Goal: Information Seeking & Learning: Find contact information

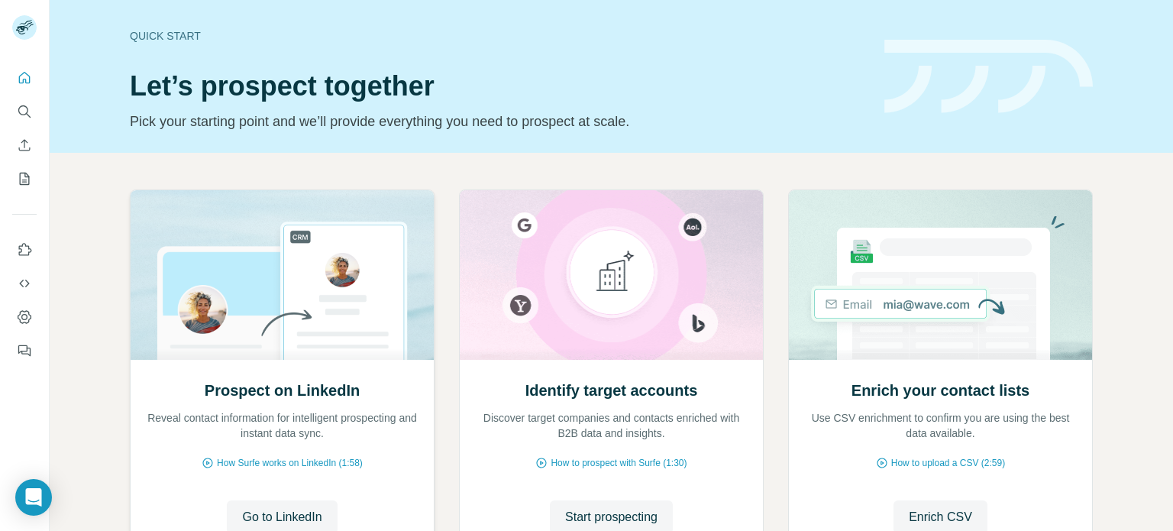
scroll to position [128, 0]
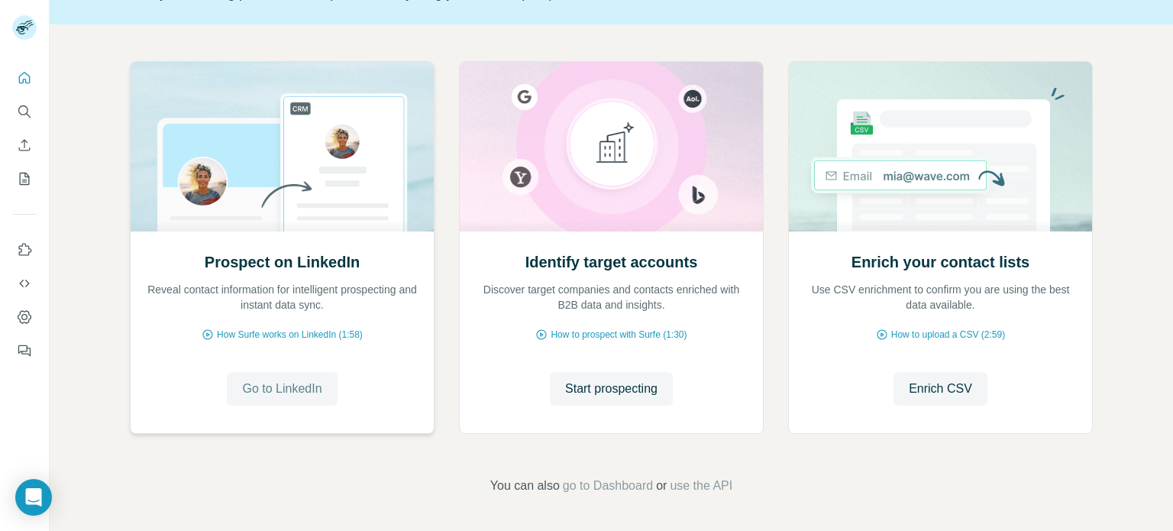
click at [293, 393] on span "Go to LinkedIn" at bounding box center [281, 389] width 79 height 18
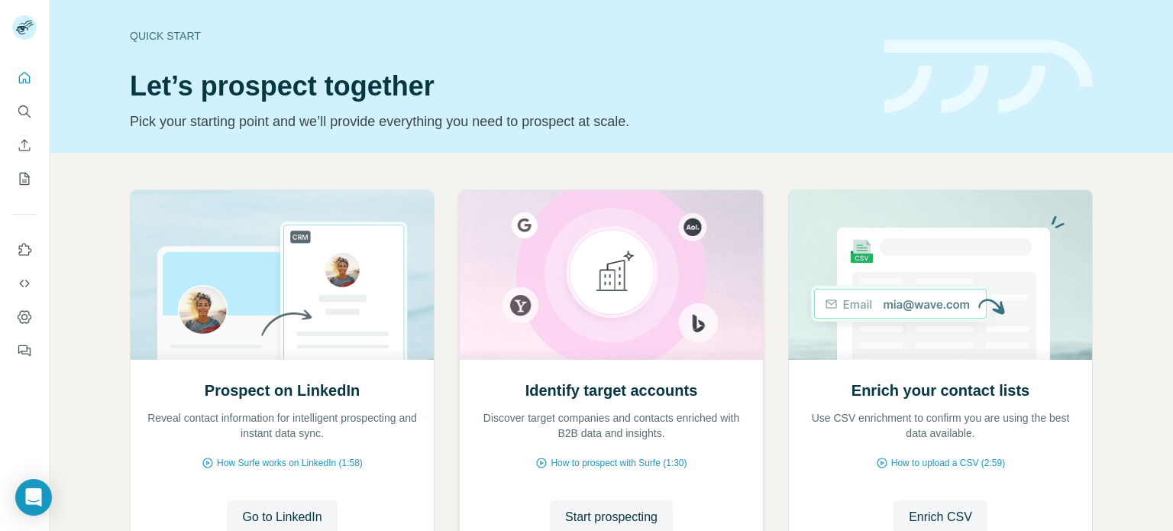
scroll to position [128, 0]
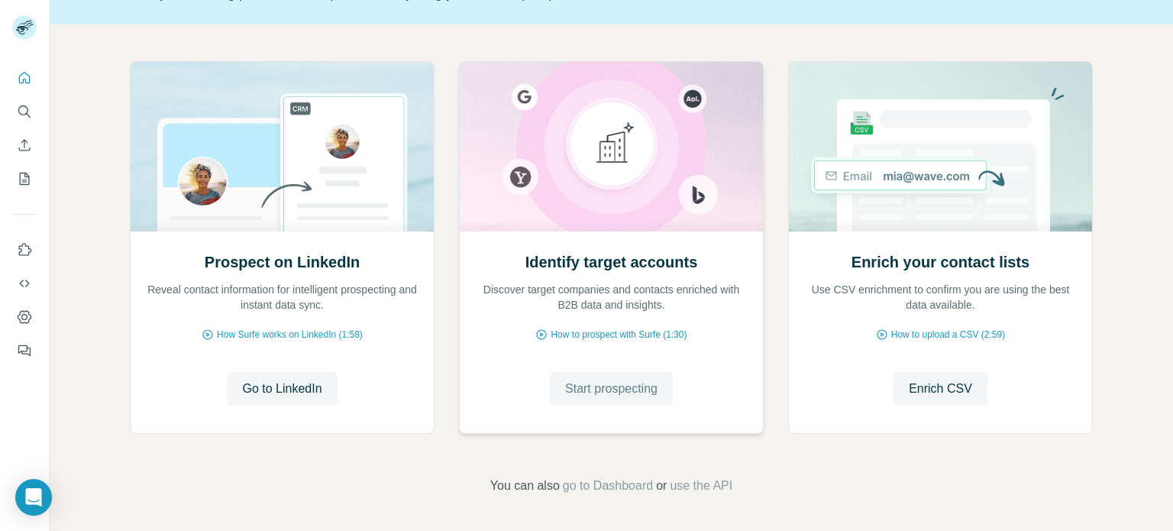
click at [593, 390] on span "Start prospecting" at bounding box center [611, 389] width 92 height 18
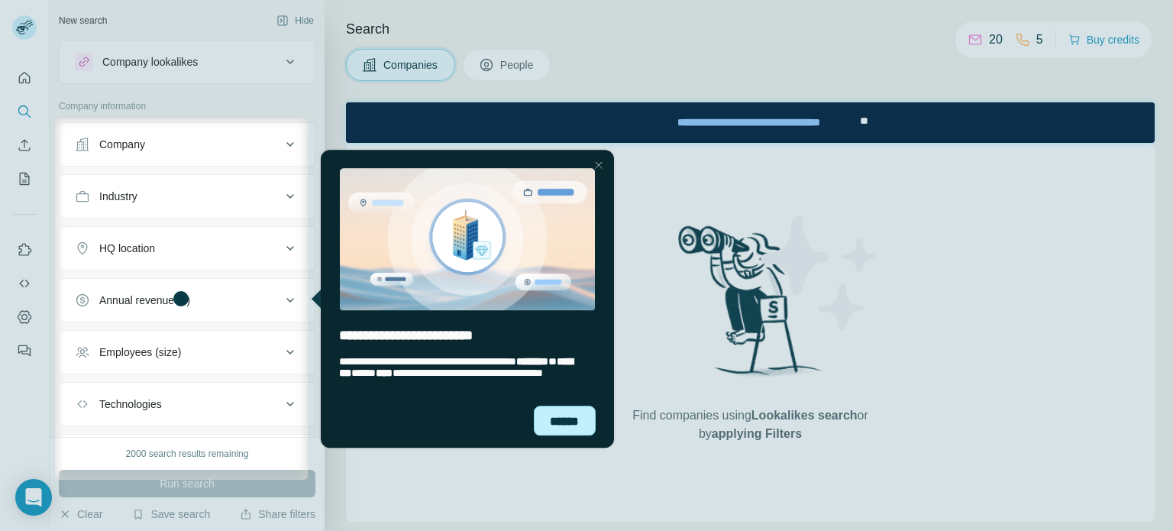
click at [550, 418] on div "******" at bounding box center [564, 421] width 63 height 30
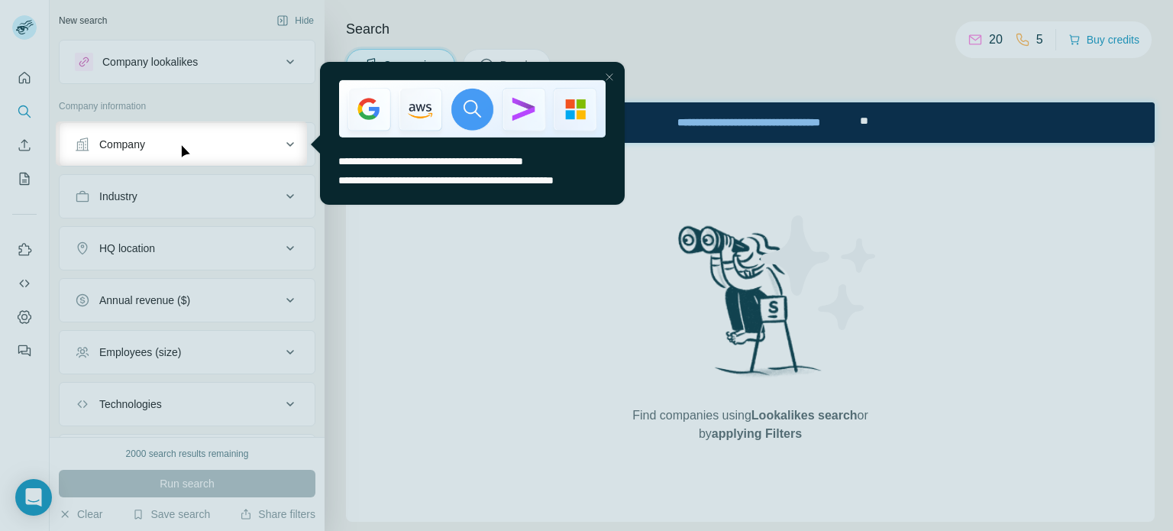
click at [212, 155] on button "Company" at bounding box center [187, 144] width 255 height 37
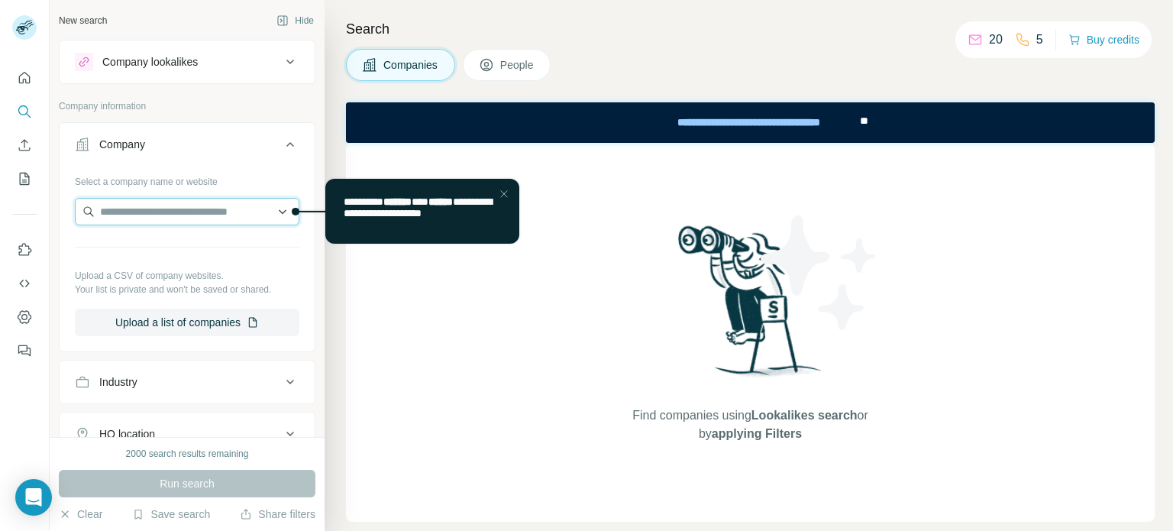
click at [159, 202] on input "text" at bounding box center [187, 211] width 225 height 27
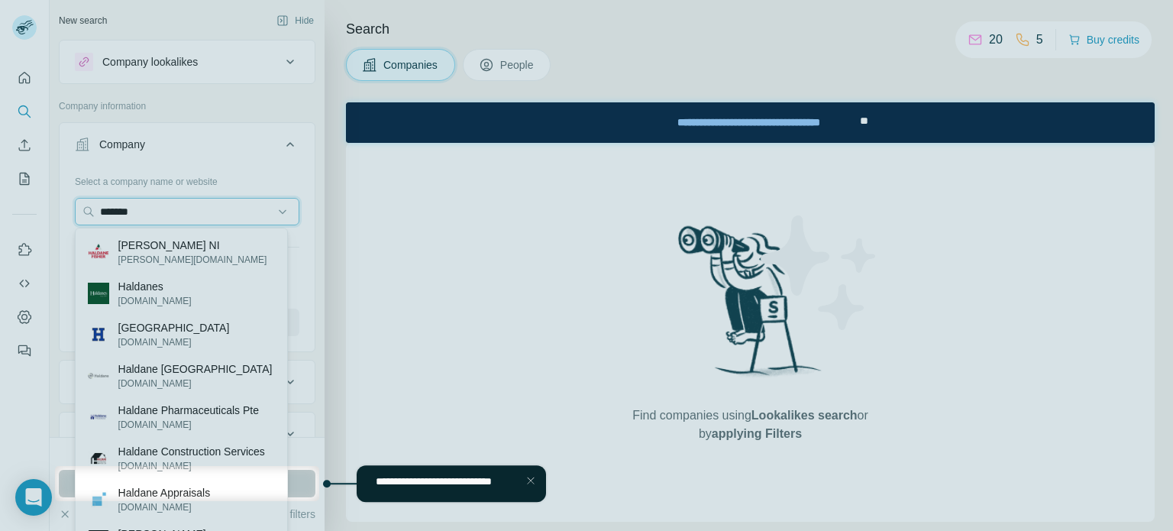
type input "*******"
click at [160, 248] on div at bounding box center [586, 233] width 1173 height 466
click at [422, 484] on span "**********" at bounding box center [433, 481] width 116 height 11
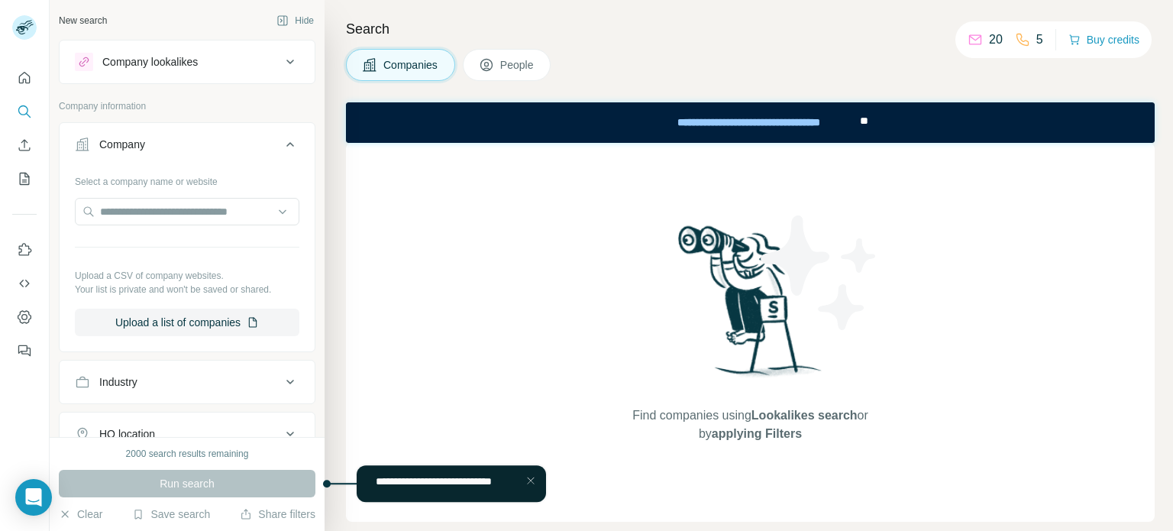
click at [309, 490] on div "Run search" at bounding box center [187, 483] width 257 height 27
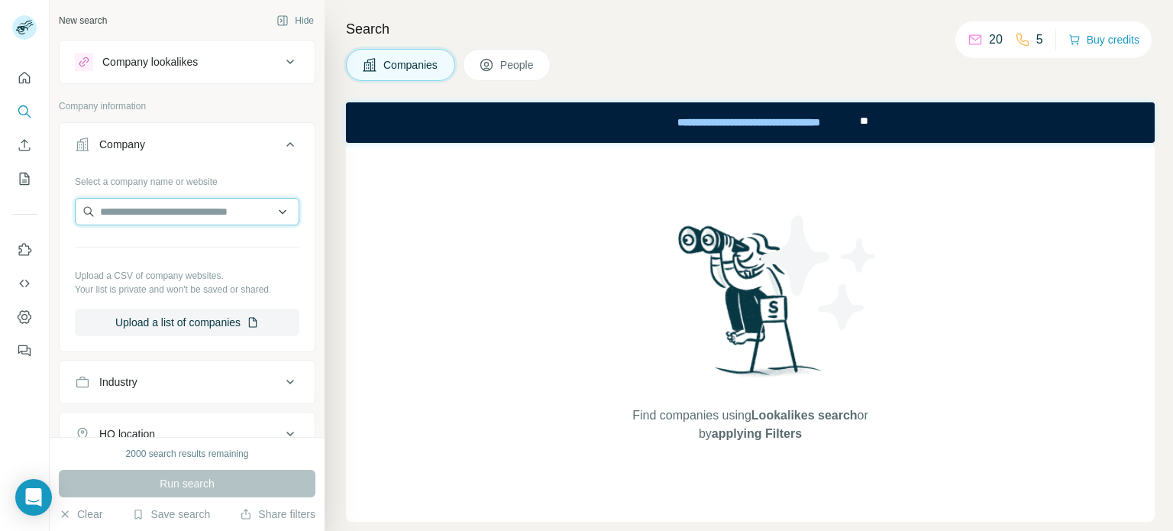
click at [148, 208] on input "text" at bounding box center [187, 211] width 225 height 27
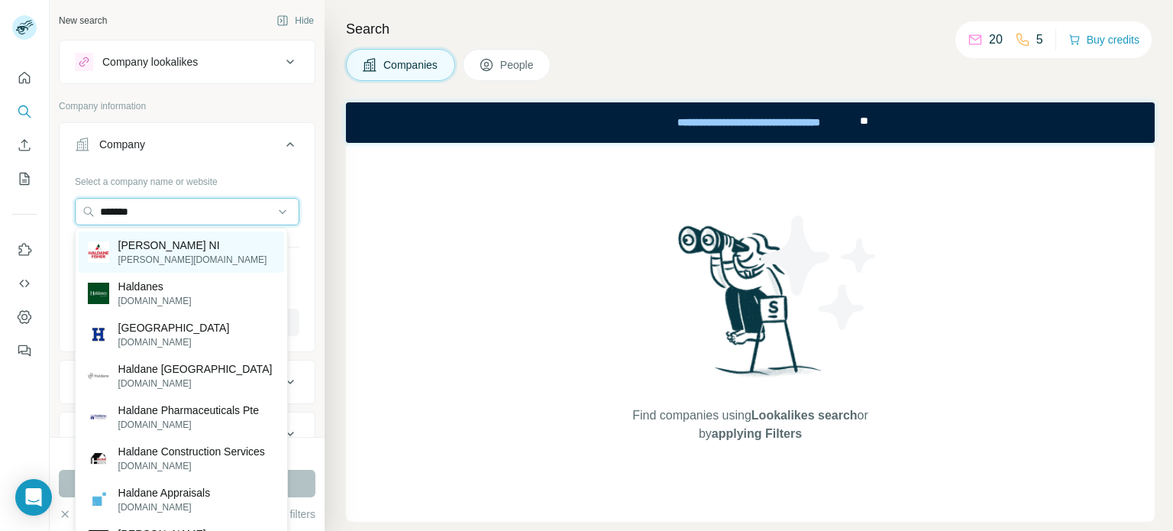
type input "*******"
click at [150, 248] on p "[PERSON_NAME] NI" at bounding box center [192, 245] width 149 height 15
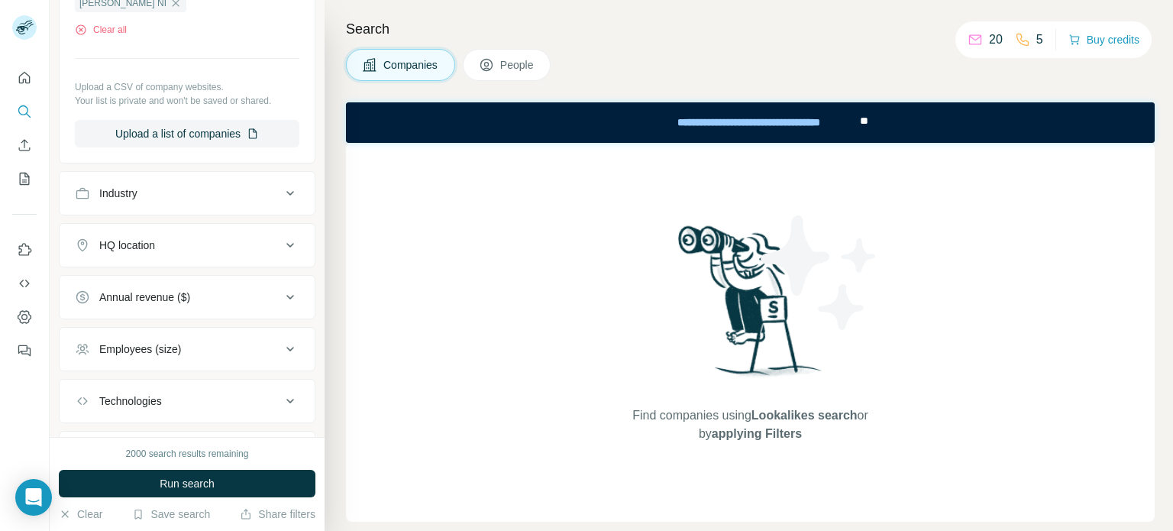
scroll to position [319, 0]
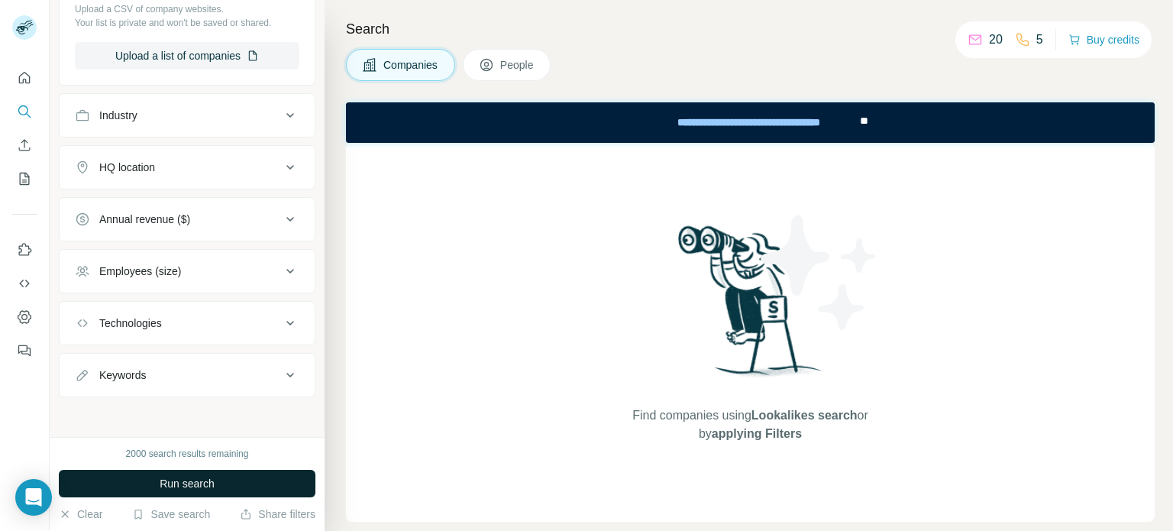
click at [144, 493] on button "Run search" at bounding box center [187, 483] width 257 height 27
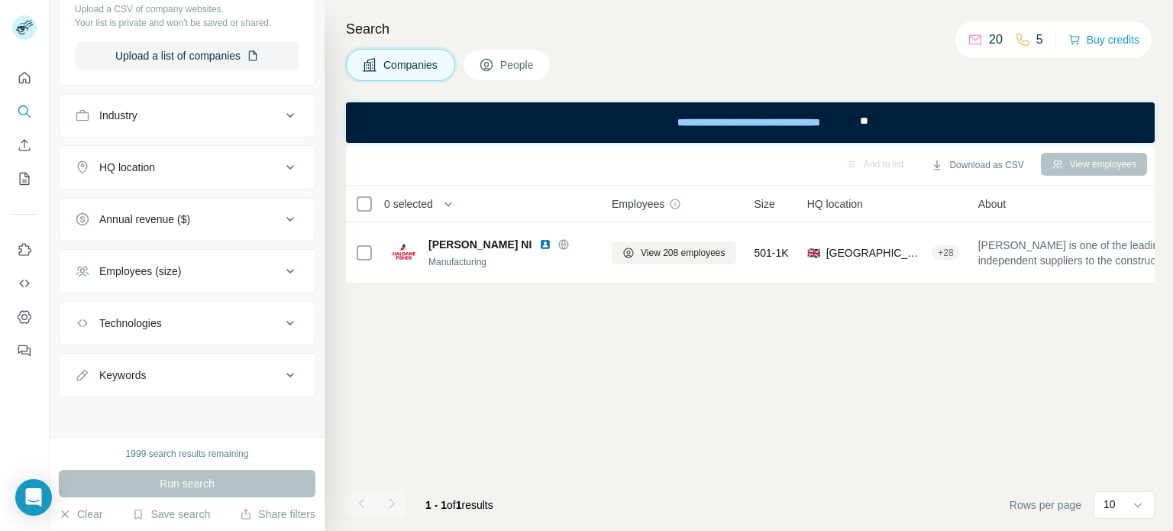
scroll to position [0, 0]
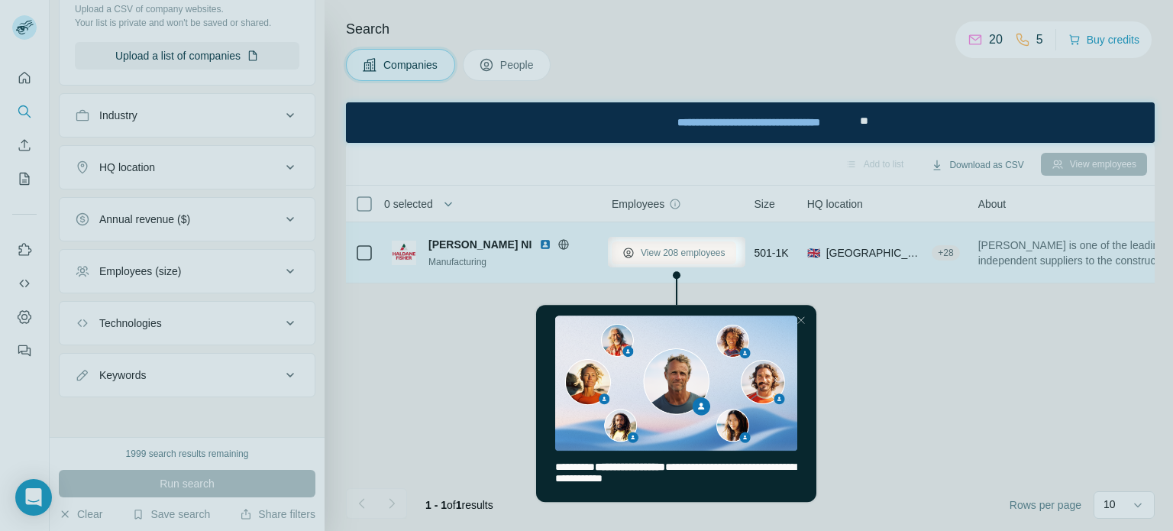
click at [663, 252] on span "View 208 employees" at bounding box center [683, 253] width 85 height 14
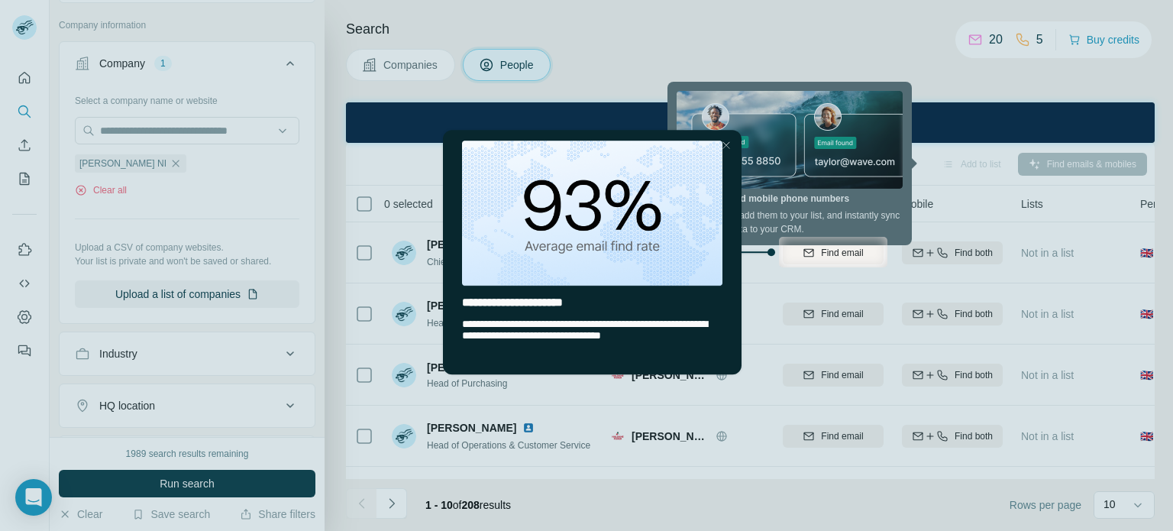
click at [723, 145] on div at bounding box center [725, 145] width 18 height 18
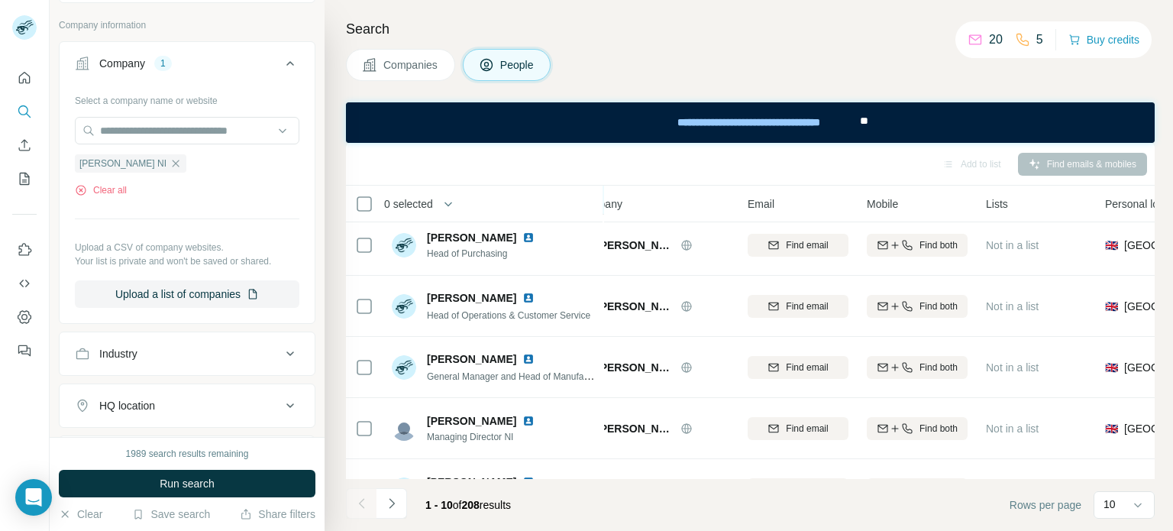
scroll to position [0, 35]
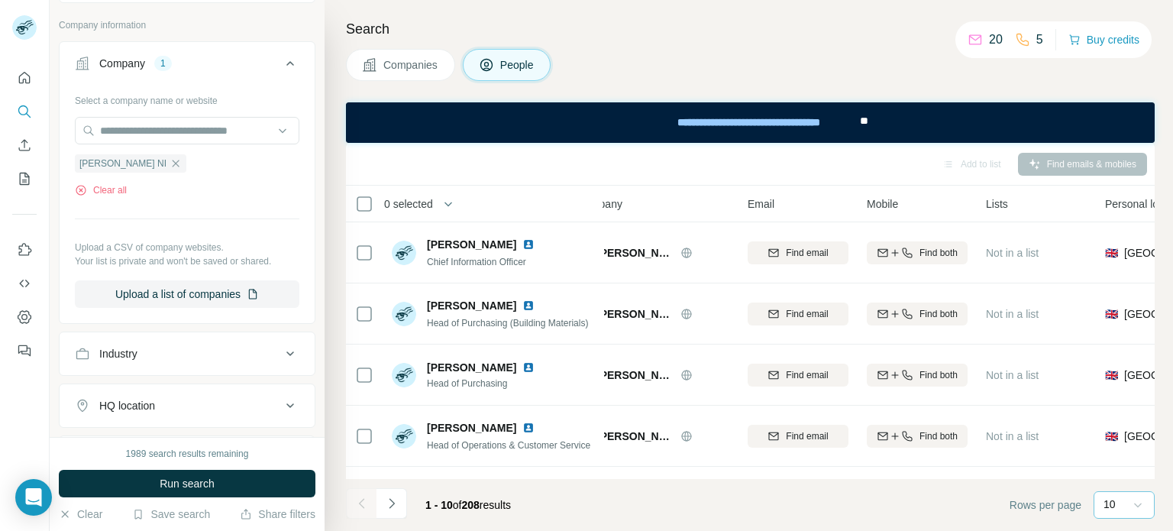
click at [1139, 503] on icon at bounding box center [1137, 504] width 15 height 15
click at [1119, 381] on p "60" at bounding box center [1113, 387] width 12 height 15
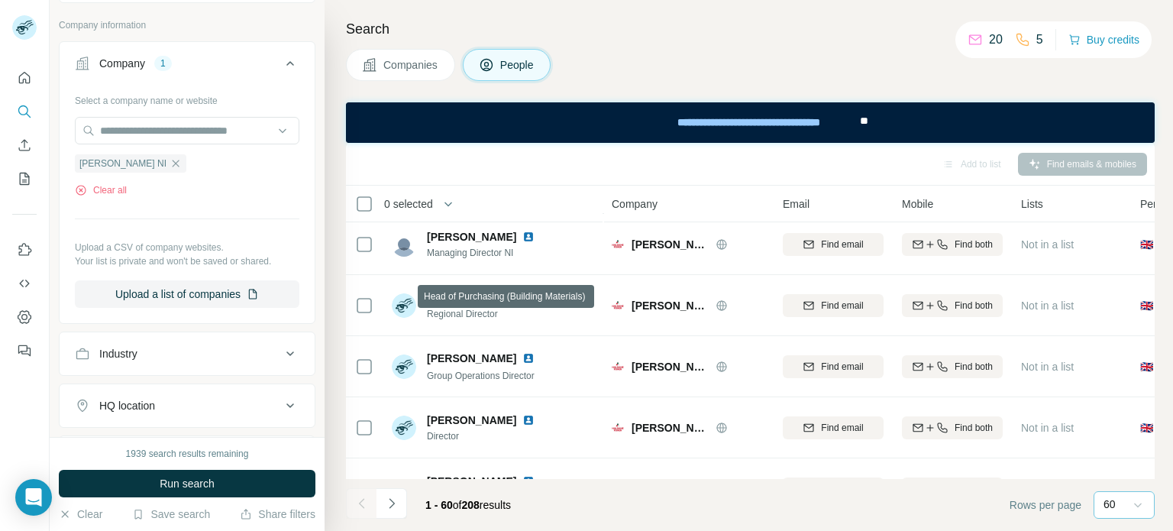
scroll to position [315, 0]
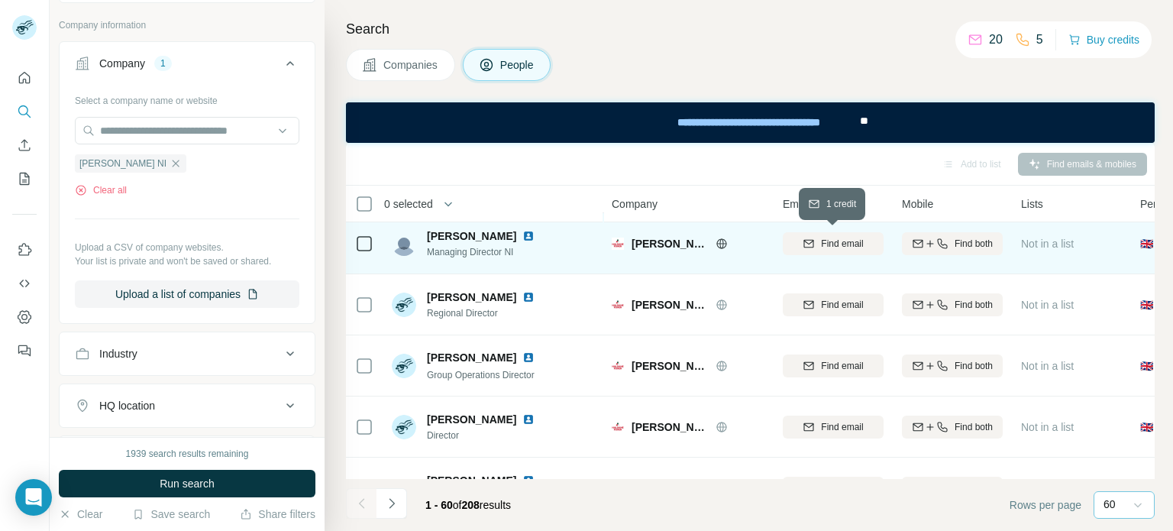
click at [844, 243] on span "Find email" at bounding box center [842, 244] width 42 height 14
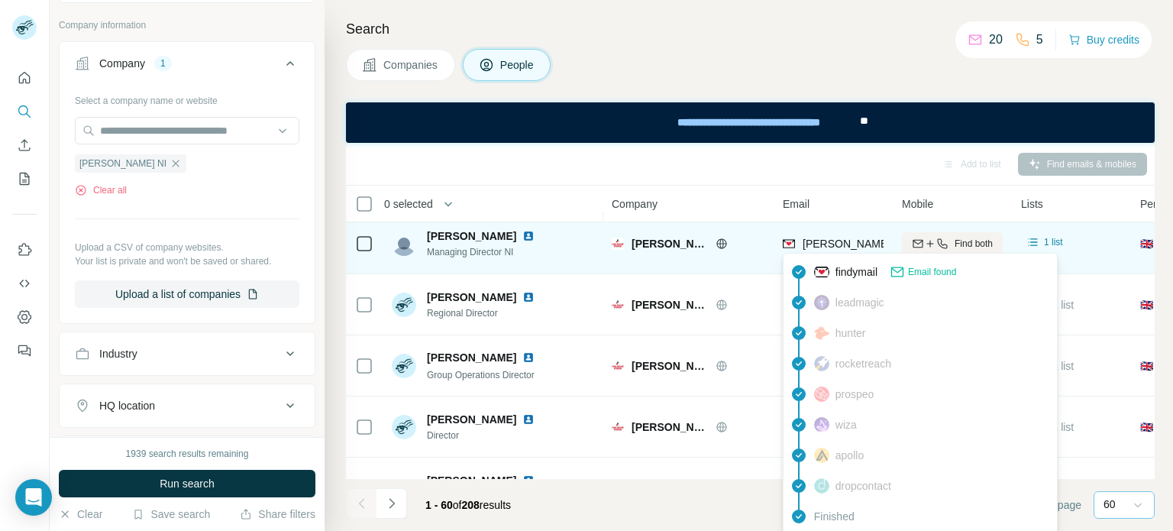
click at [831, 242] on span "[PERSON_NAME][EMAIL_ADDRESS][PERSON_NAME][PERSON_NAME][DOMAIN_NAME]" at bounding box center [1025, 244] width 445 height 12
click at [1049, 235] on span "1 list" at bounding box center [1053, 242] width 19 height 14
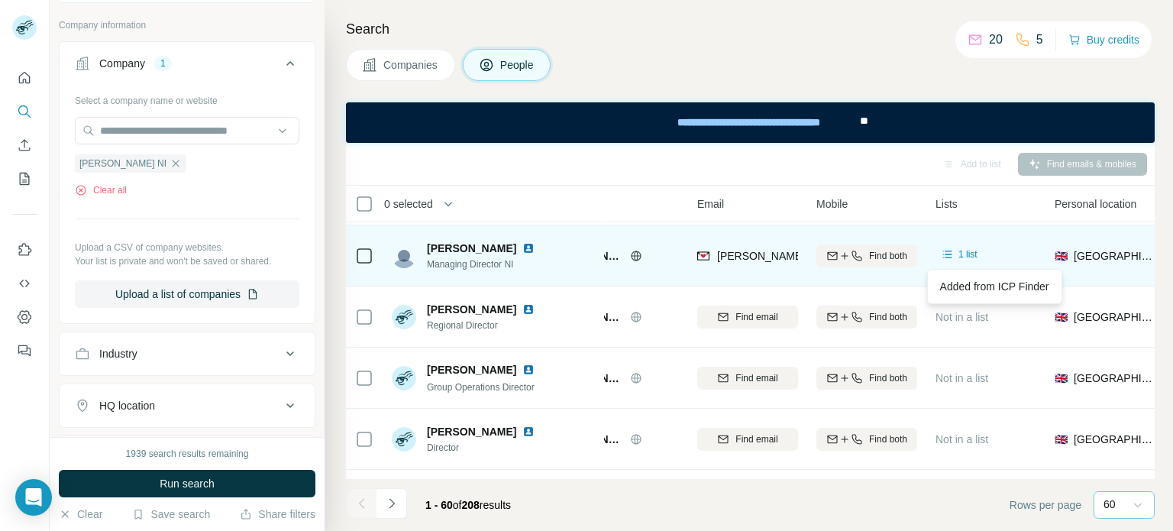
scroll to position [302, 0]
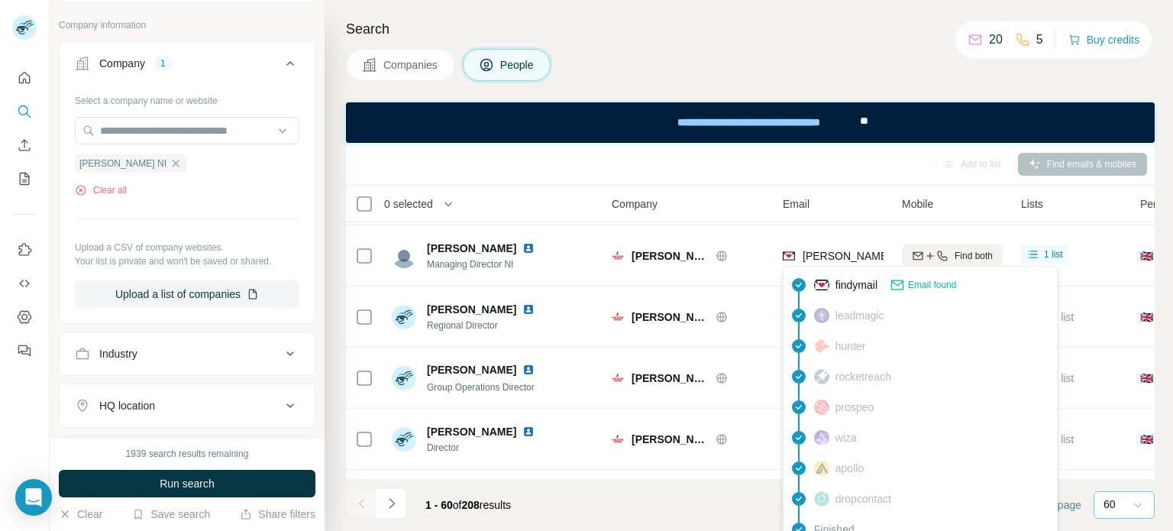
click at [910, 280] on div "Email found" at bounding box center [923, 284] width 66 height 15
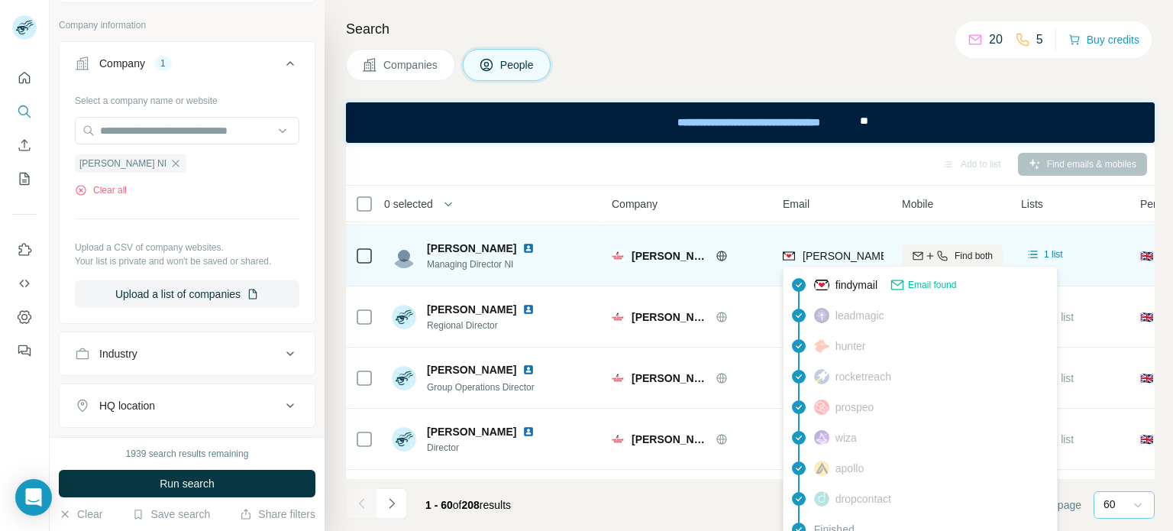
click at [868, 255] on span "[PERSON_NAME][EMAIL_ADDRESS][PERSON_NAME][PERSON_NAME][DOMAIN_NAME]" at bounding box center [1025, 256] width 445 height 12
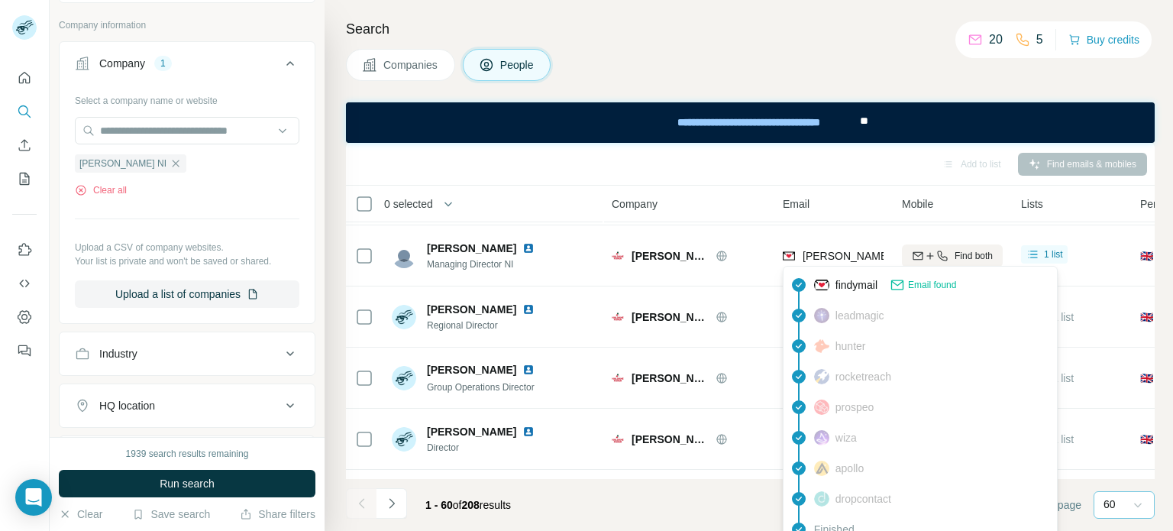
click at [846, 288] on span "findymail" at bounding box center [857, 284] width 42 height 15
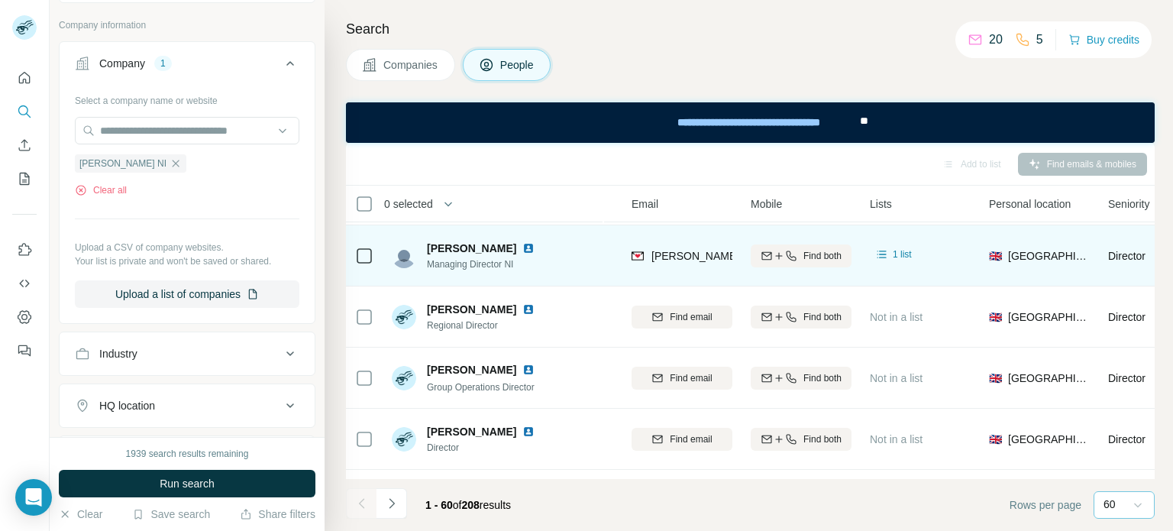
scroll to position [302, 513]
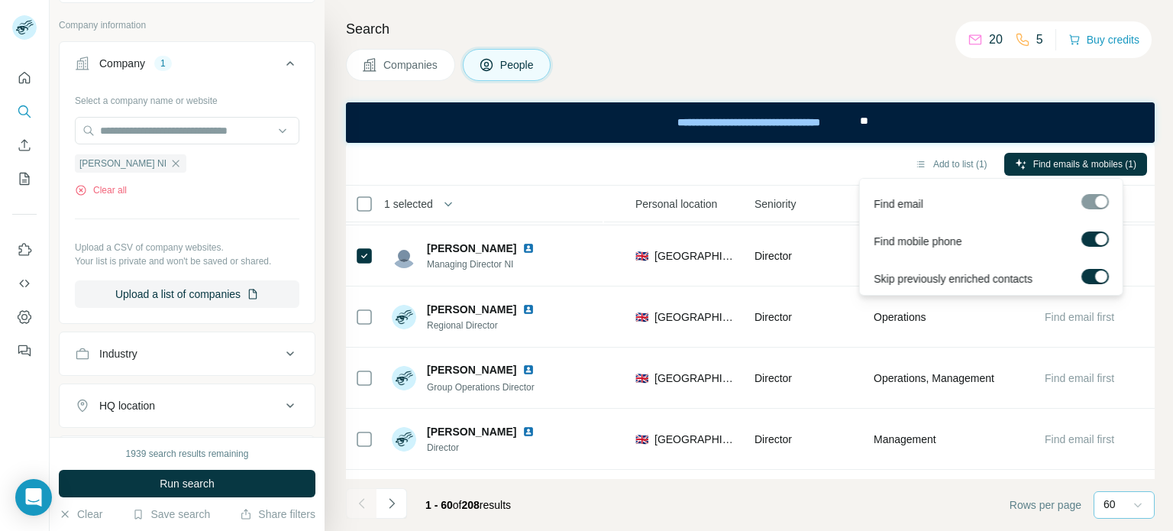
click at [1100, 198] on div at bounding box center [1095, 201] width 27 height 15
